Goal: Find specific page/section: Find specific page/section

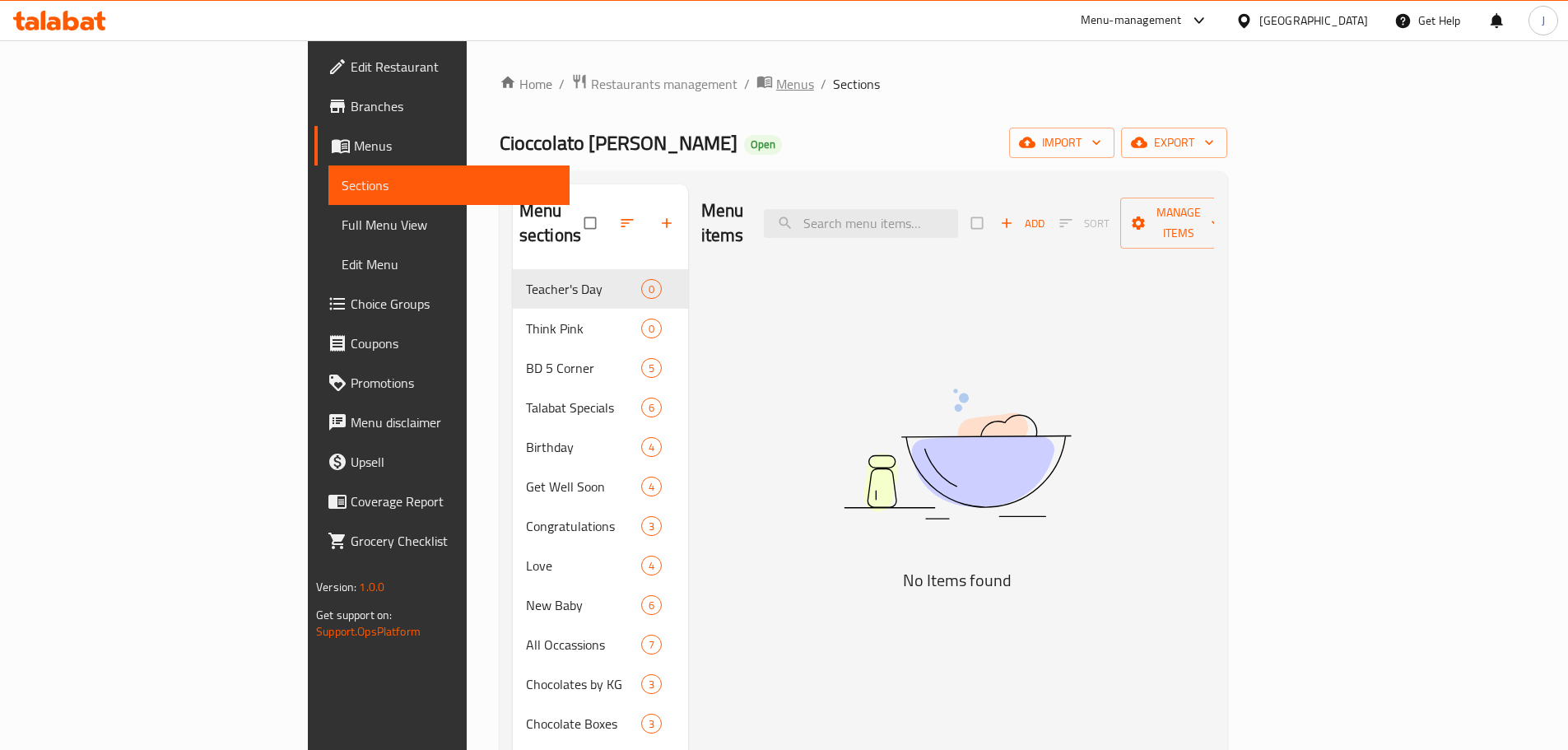
click at [776, 84] on span "Menus" at bounding box center [795, 84] width 38 height 20
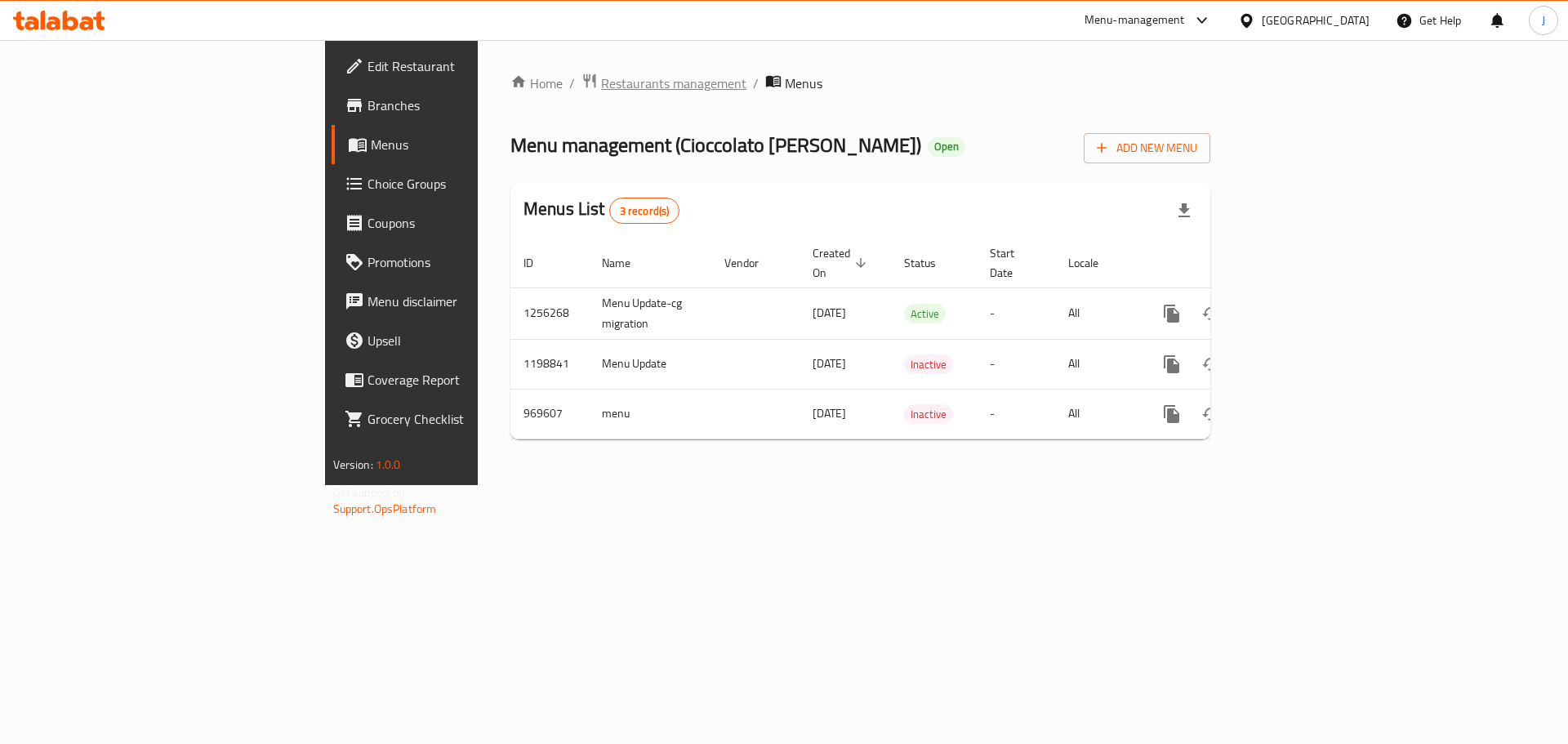
click at [601, 86] on span "Restaurants management" at bounding box center [674, 83] width 146 height 20
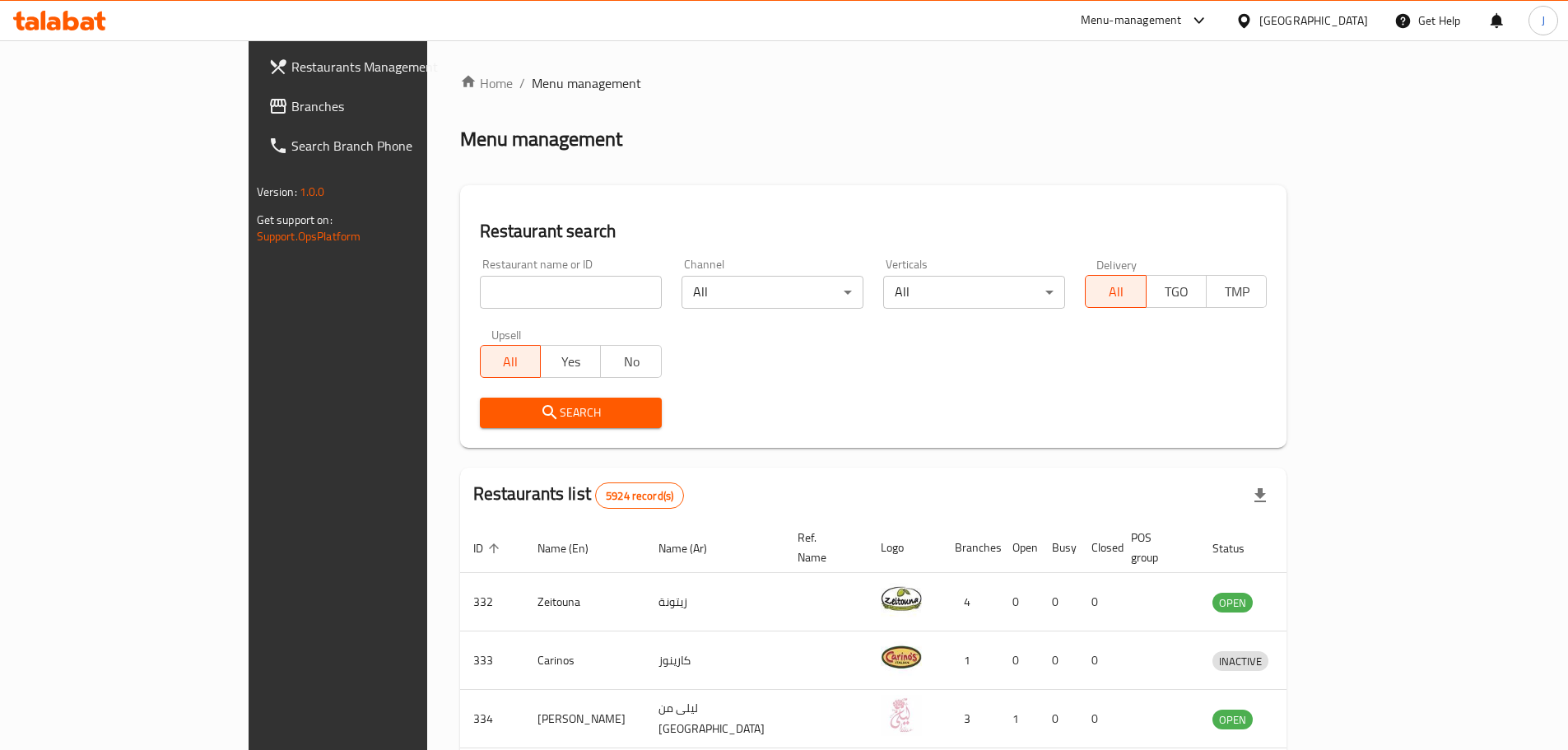
click at [480, 290] on input "search" at bounding box center [570, 292] width 182 height 33
click at [556, 300] on input "search" at bounding box center [570, 292] width 182 height 33
type input "persian"
click button "Search" at bounding box center [570, 413] width 182 height 31
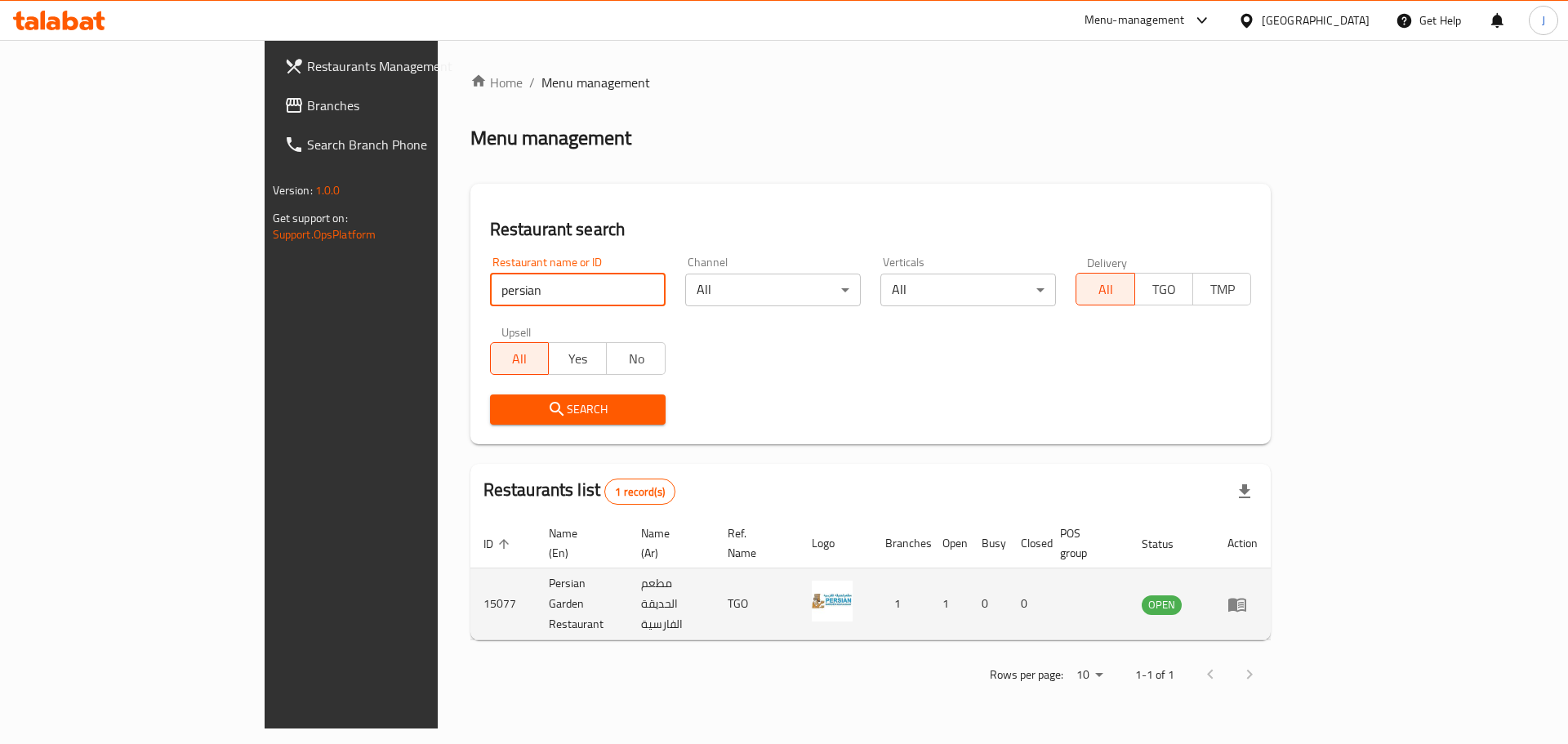
click at [1247, 594] on icon "enhanced table" at bounding box center [1237, 604] width 20 height 20
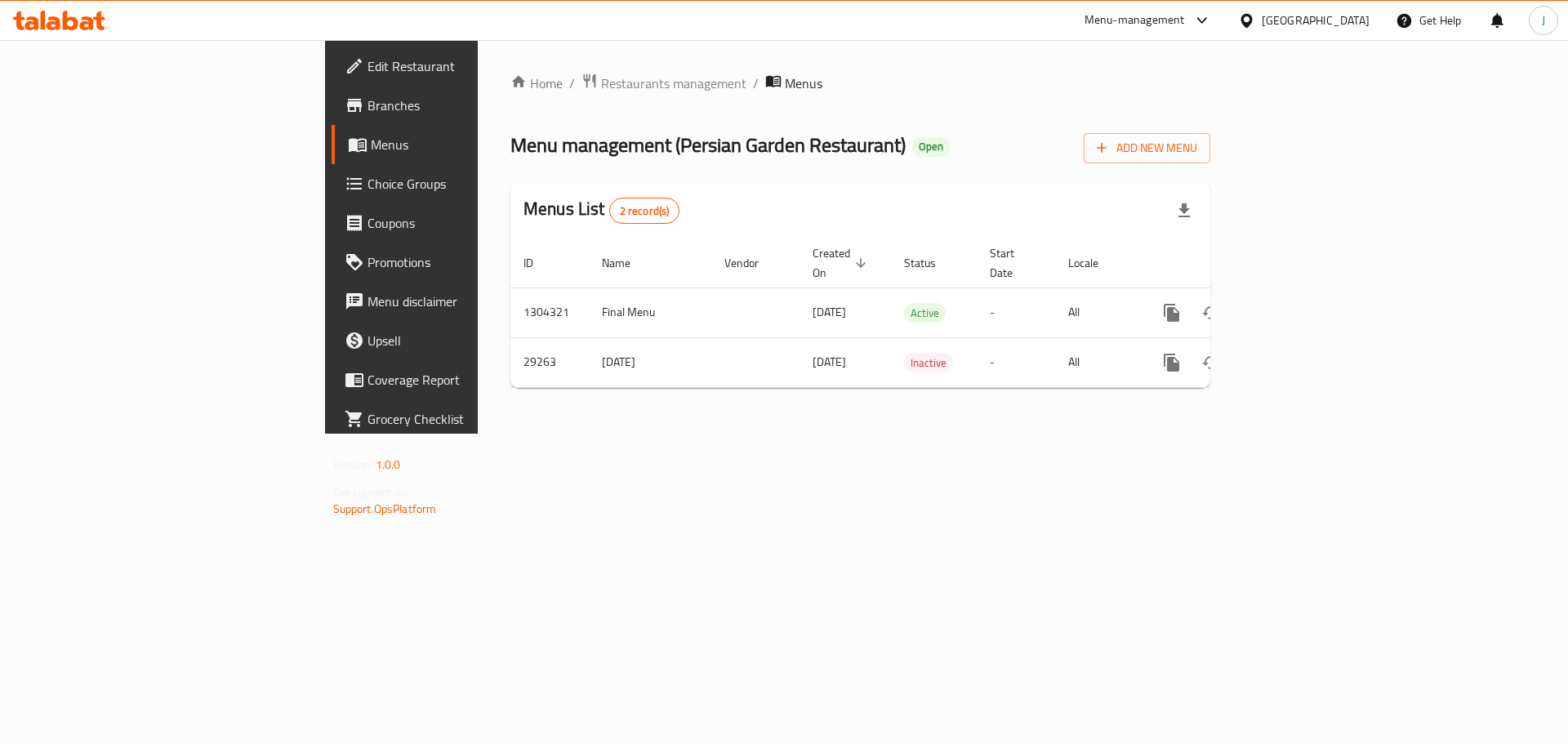
click at [331, 88] on link "Branches" at bounding box center [459, 105] width 255 height 39
